Goal: Task Accomplishment & Management: Complete application form

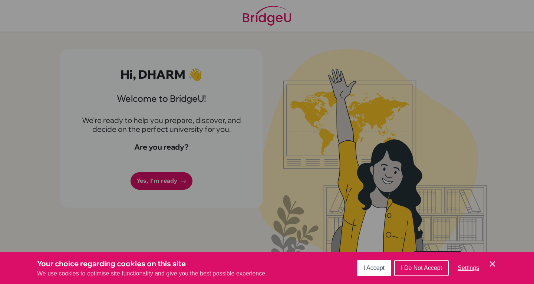
click at [367, 263] on button "I Accept" at bounding box center [374, 267] width 34 height 16
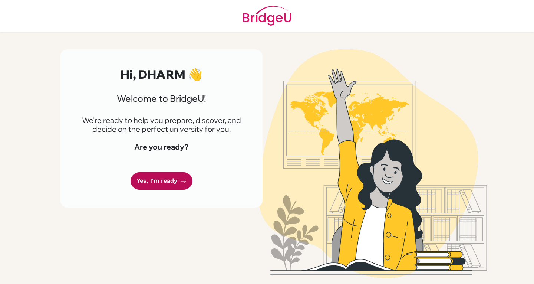
click at [180, 178] on icon at bounding box center [183, 181] width 6 height 6
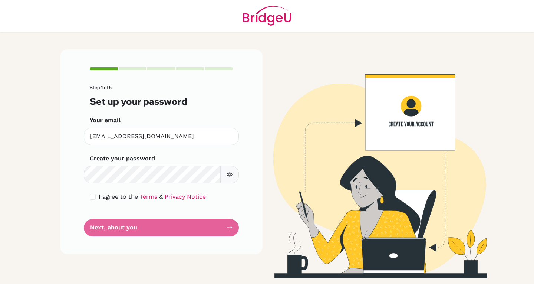
click at [230, 177] on icon "button" at bounding box center [229, 174] width 6 height 6
click at [229, 173] on icon "button" at bounding box center [230, 173] width 4 height 3
click at [92, 198] on input "checkbox" at bounding box center [93, 196] width 6 height 6
checkbox input "true"
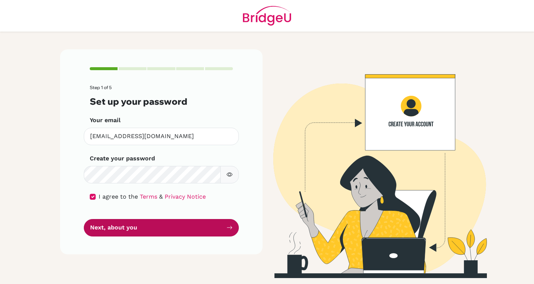
click at [138, 227] on button "Next, about you" at bounding box center [161, 227] width 155 height 17
